Goal: Navigation & Orientation: Find specific page/section

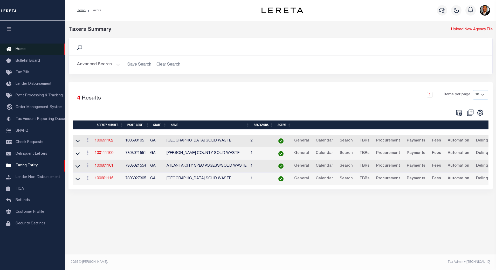
click at [25, 51] on span "Home" at bounding box center [21, 49] width 10 height 4
